Goal: Book appointment/travel/reservation

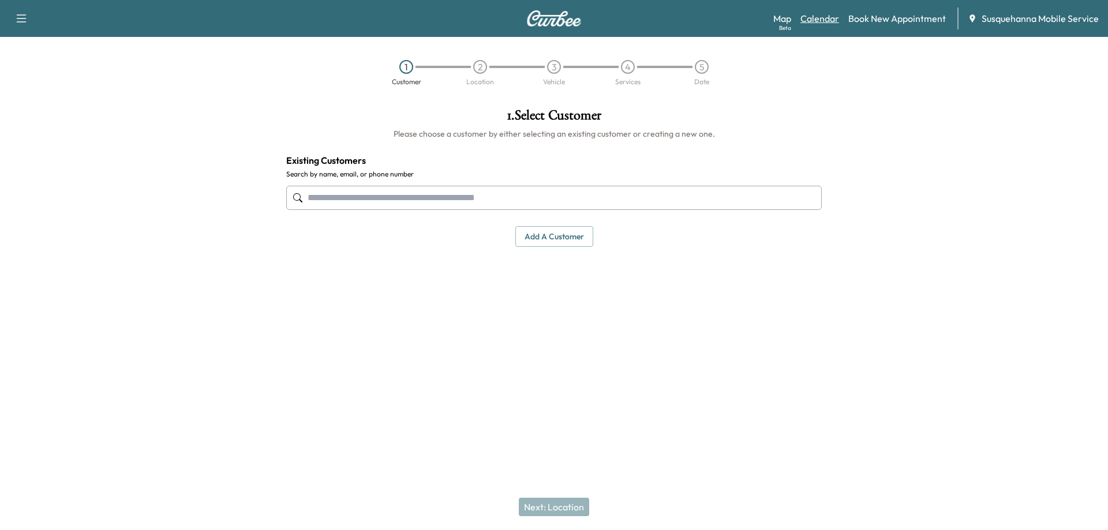
click at [814, 17] on link "Calendar" at bounding box center [819, 19] width 39 height 14
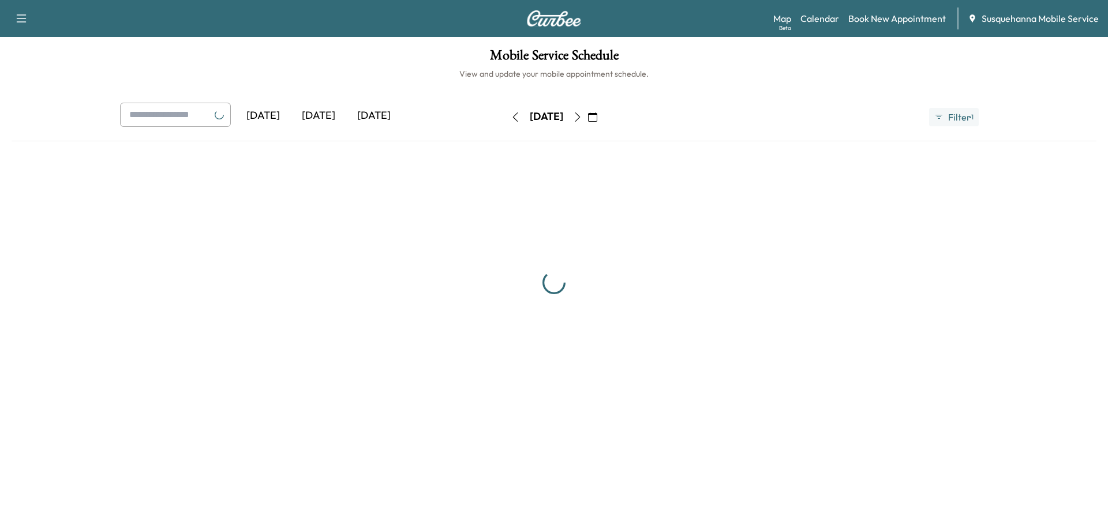
click at [324, 117] on div "[DATE]" at bounding box center [318, 116] width 55 height 27
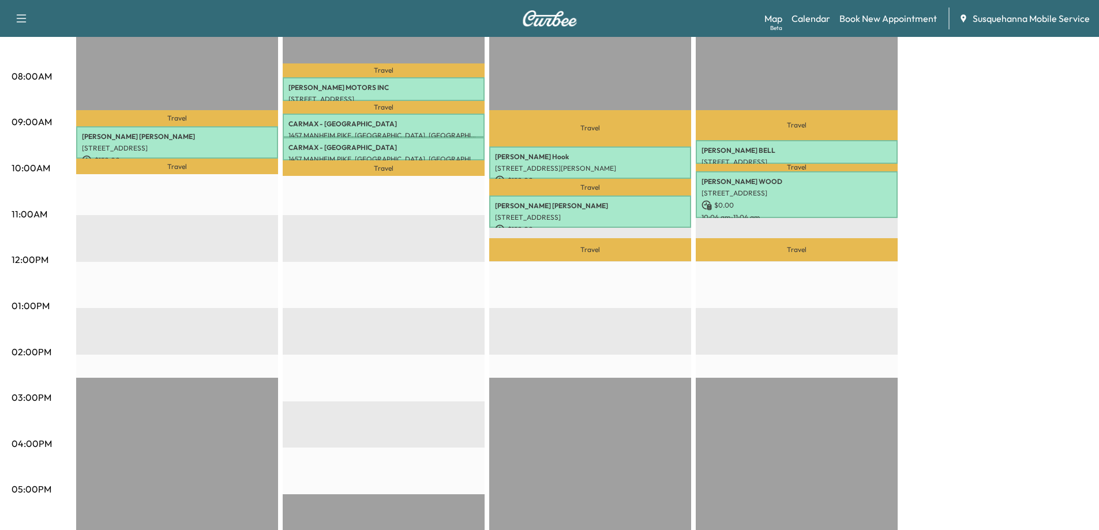
scroll to position [58, 0]
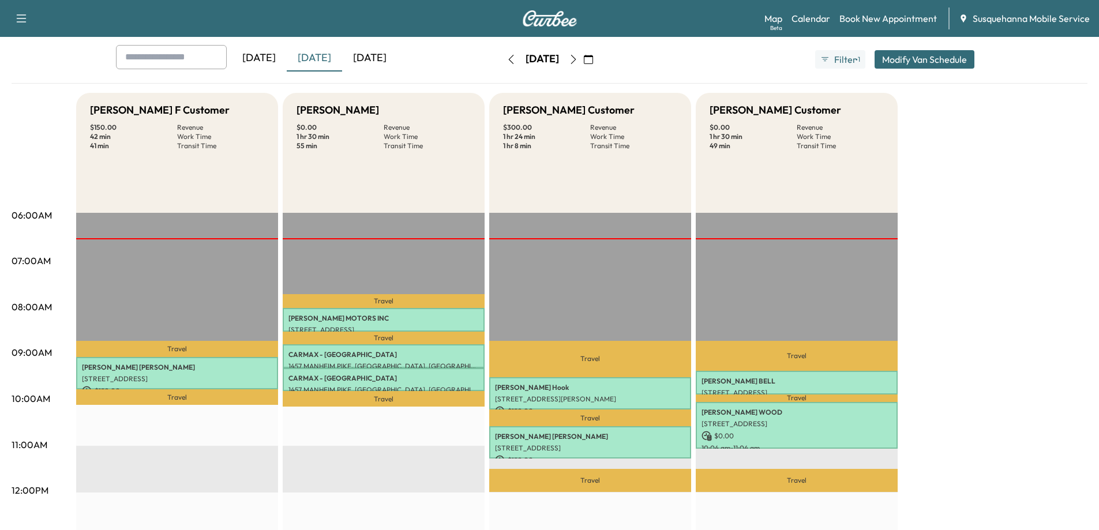
click at [578, 57] on icon "button" at bounding box center [573, 59] width 9 height 9
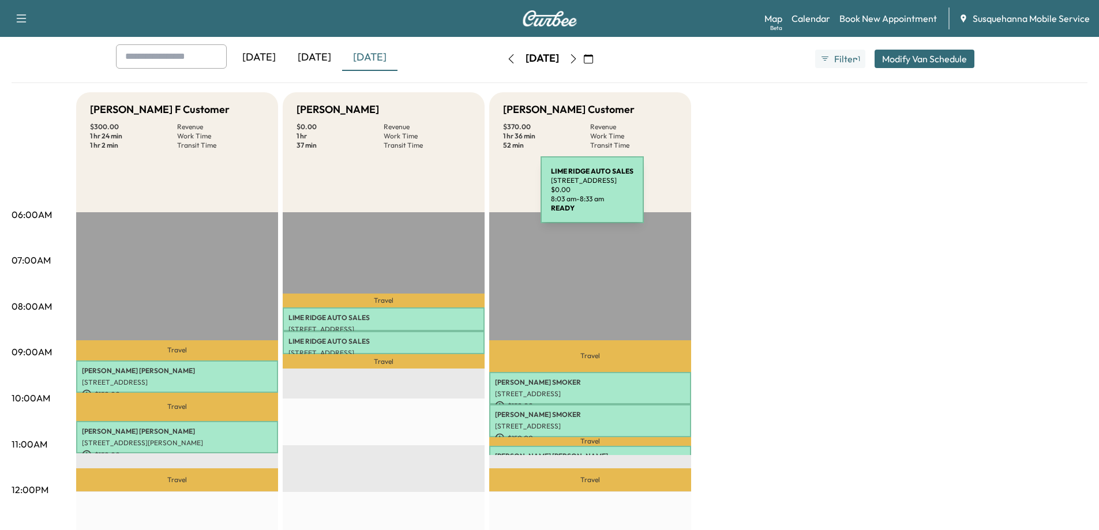
scroll to position [58, 0]
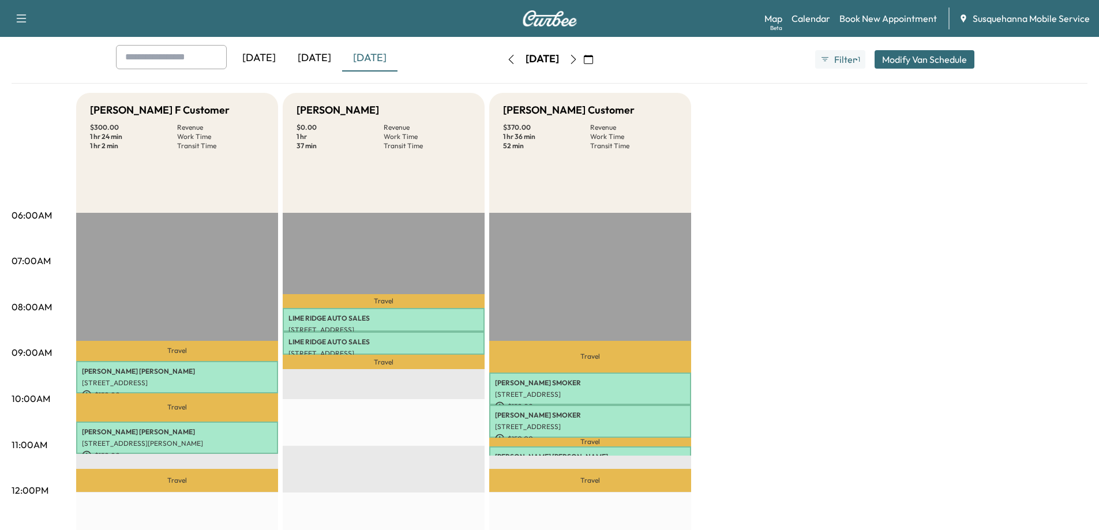
click at [578, 59] on icon "button" at bounding box center [573, 59] width 9 height 9
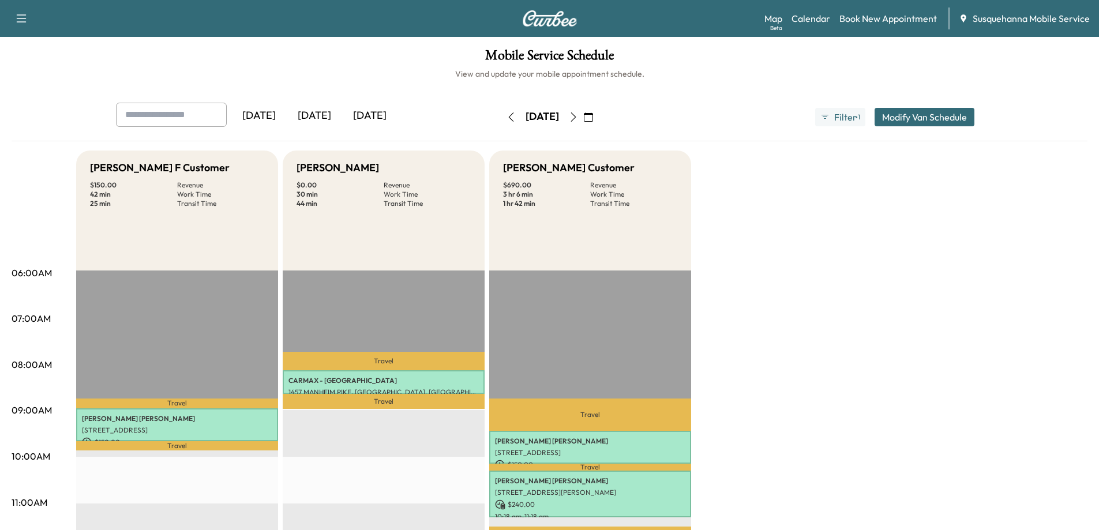
click at [578, 116] on icon "button" at bounding box center [573, 117] width 9 height 9
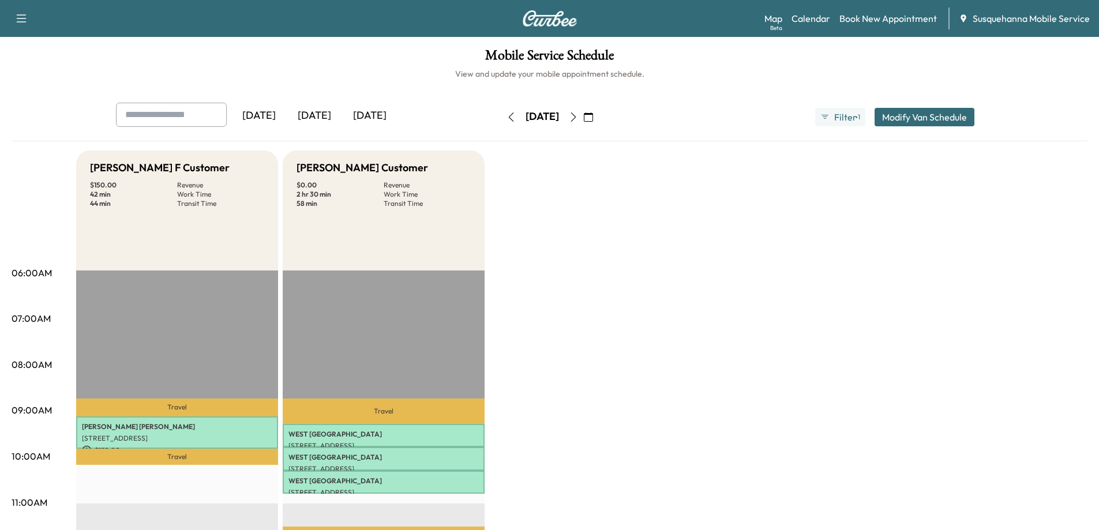
click at [290, 59] on h1 "Mobile Service Schedule" at bounding box center [550, 58] width 1076 height 20
click at [722, 73] on h6 "View and update your mobile appointment schedule." at bounding box center [550, 74] width 1076 height 12
click at [402, 64] on h1 "Mobile Service Schedule" at bounding box center [550, 58] width 1076 height 20
click at [690, 60] on h1 "Mobile Service Schedule" at bounding box center [550, 58] width 1076 height 20
drag, startPoint x: 688, startPoint y: 59, endPoint x: 764, endPoint y: 58, distance: 76.2
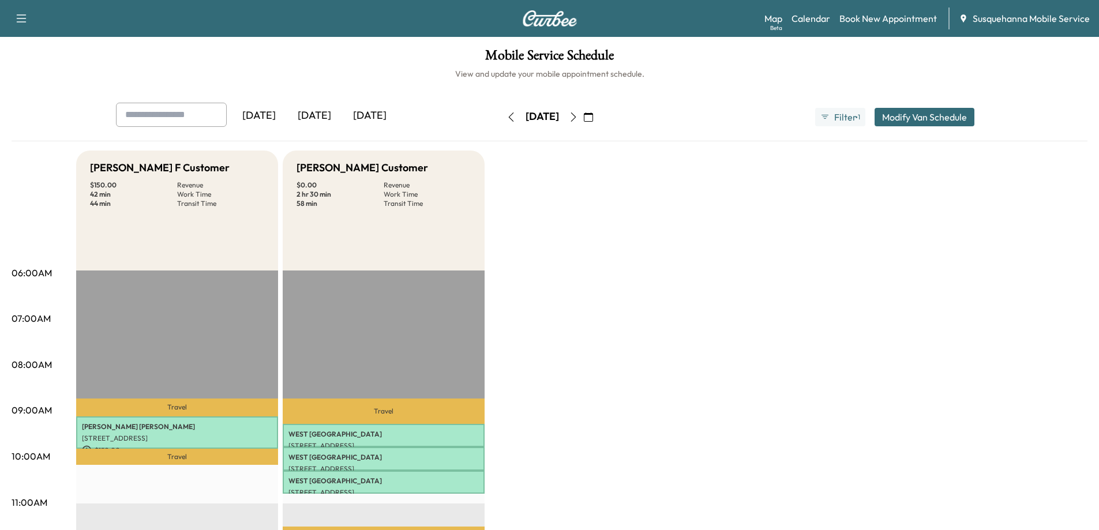
click at [690, 58] on h1 "Mobile Service Schedule" at bounding box center [550, 58] width 1076 height 20
click at [845, 55] on h1 "Mobile Service Schedule" at bounding box center [550, 58] width 1076 height 20
click at [721, 60] on h1 "Mobile Service Schedule" at bounding box center [550, 58] width 1076 height 20
drag, startPoint x: 809, startPoint y: 54, endPoint x: 706, endPoint y: 55, distance: 103.3
click at [808, 54] on h1 "Mobile Service Schedule" at bounding box center [550, 58] width 1076 height 20
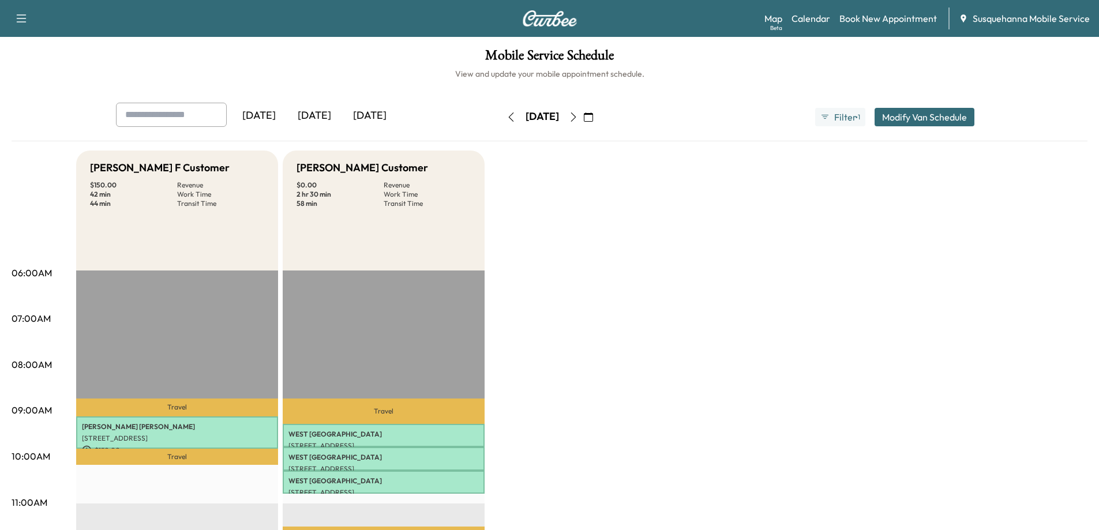
click at [705, 55] on h1 "Mobile Service Schedule" at bounding box center [550, 58] width 1076 height 20
click at [818, 56] on h1 "Mobile Service Schedule" at bounding box center [550, 58] width 1076 height 20
drag, startPoint x: 724, startPoint y: 65, endPoint x: 833, endPoint y: 71, distance: 109.8
click at [728, 65] on h1 "Mobile Service Schedule" at bounding box center [550, 58] width 1076 height 20
click at [846, 71] on h6 "View and update your mobile appointment schedule." at bounding box center [550, 74] width 1076 height 12
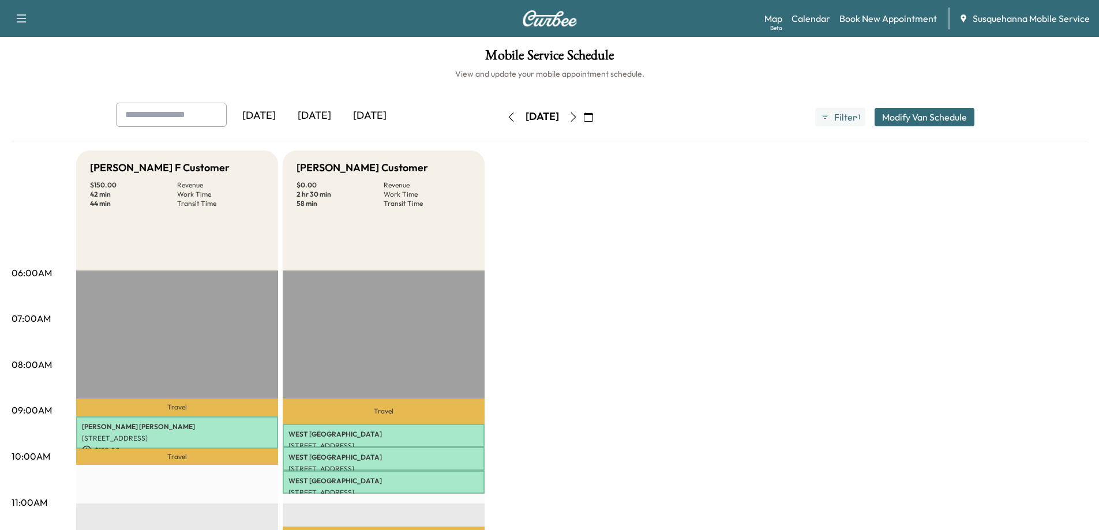
click at [750, 68] on h6 "View and update your mobile appointment schedule." at bounding box center [550, 74] width 1076 height 12
drag, startPoint x: 787, startPoint y: 59, endPoint x: 737, endPoint y: 59, distance: 50.2
click at [784, 59] on h1 "Mobile Service Schedule" at bounding box center [550, 58] width 1076 height 20
click at [692, 58] on h1 "Mobile Service Schedule" at bounding box center [550, 58] width 1076 height 20
click at [437, 56] on h1 "Mobile Service Schedule" at bounding box center [550, 58] width 1076 height 20
